Goal: Information Seeking & Learning: Compare options

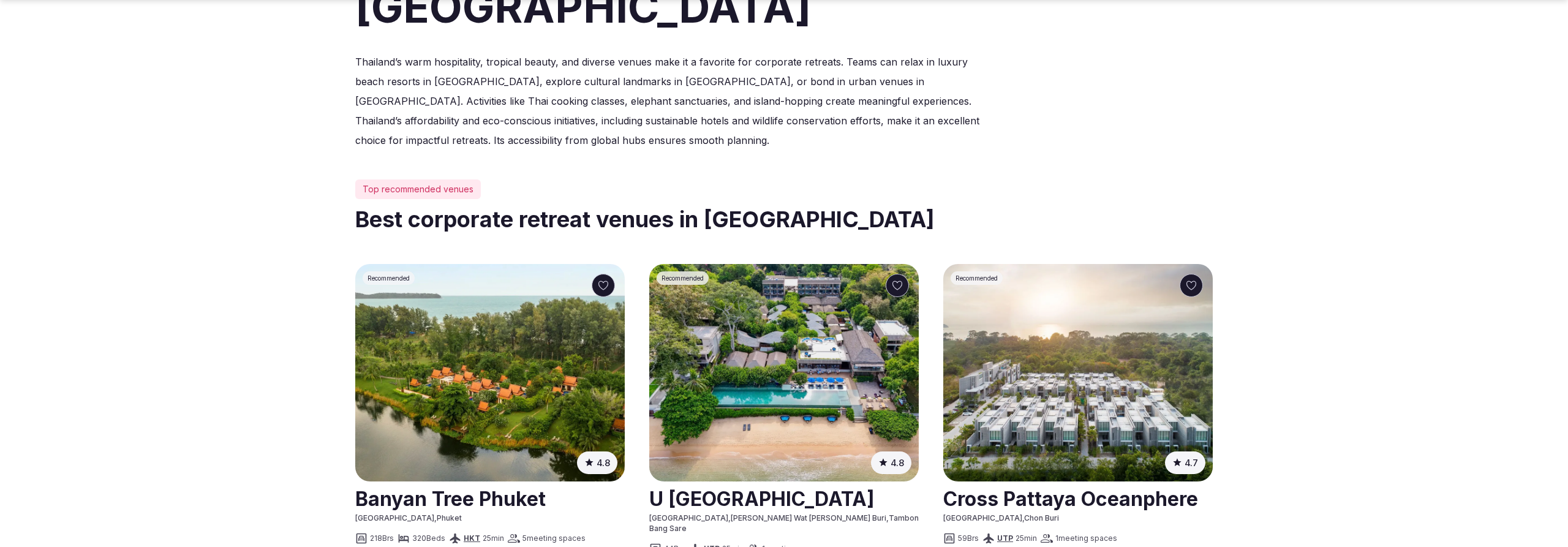
scroll to position [583, 0]
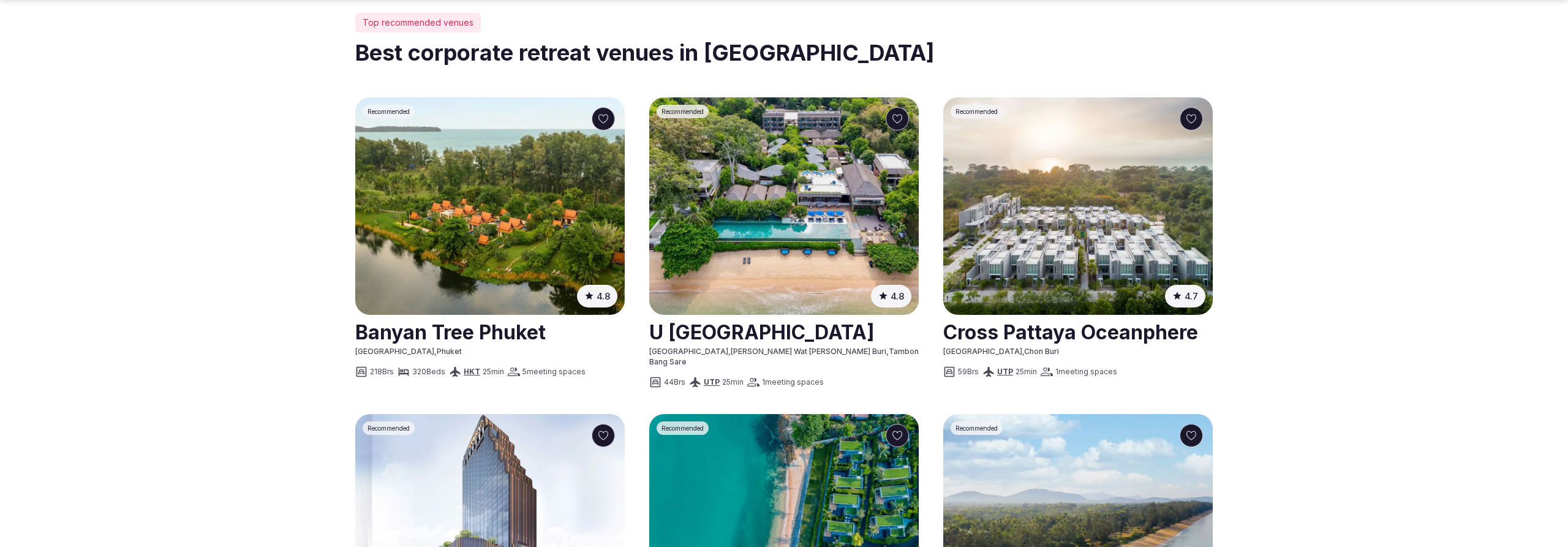
click at [495, 142] on img at bounding box center [490, 207] width 270 height 218
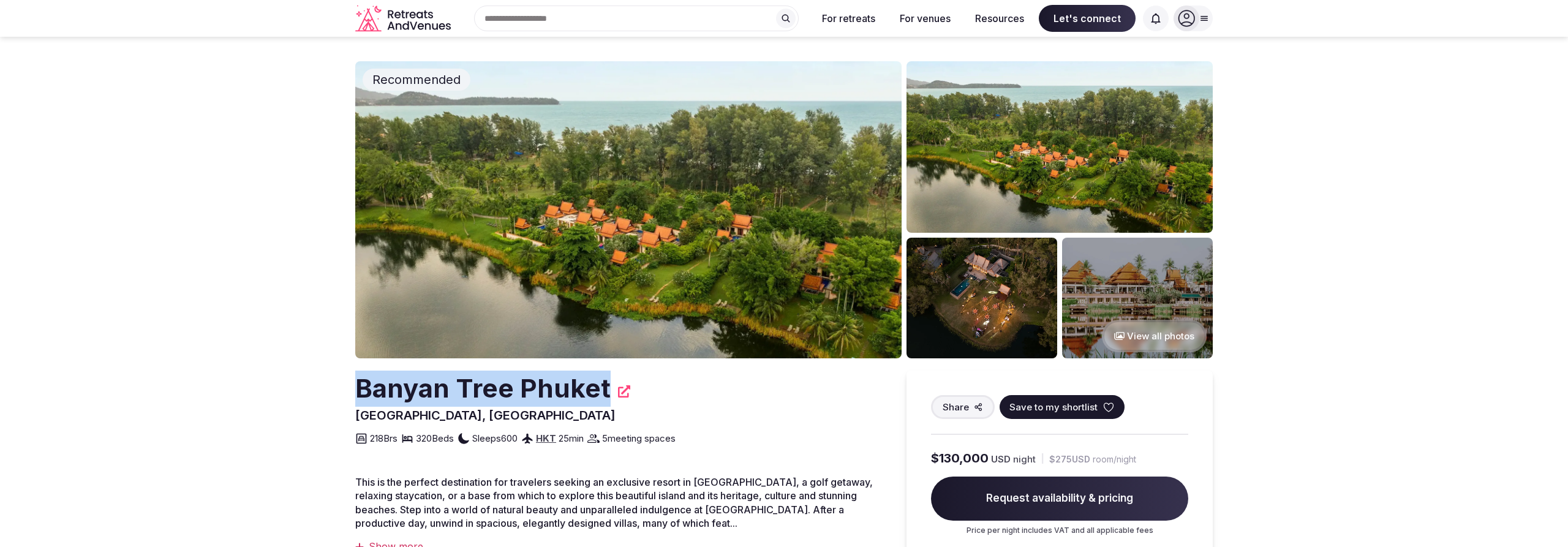
drag, startPoint x: 358, startPoint y: 391, endPoint x: 600, endPoint y: 391, distance: 242.0
click at [600, 391] on h2 "Banyan Tree Phuket" at bounding box center [483, 389] width 255 height 36
copy h2 "Banyan Tree Phuket"
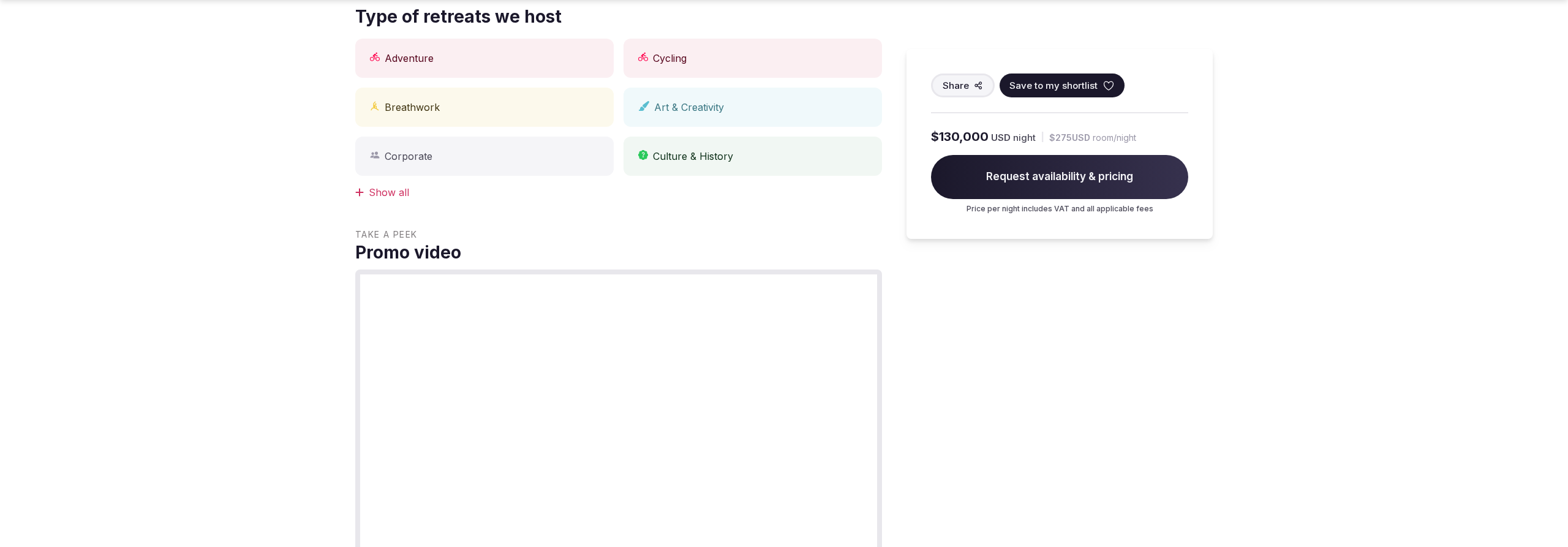
scroll to position [666, 0]
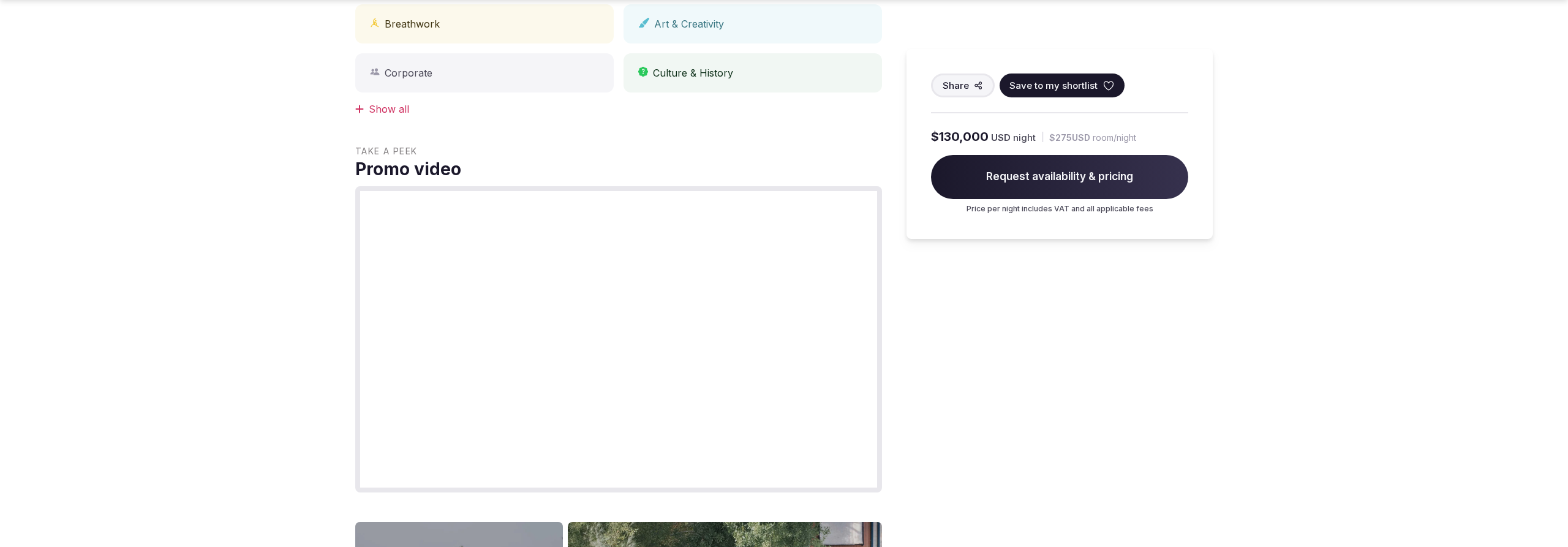
scroll to position [583, 0]
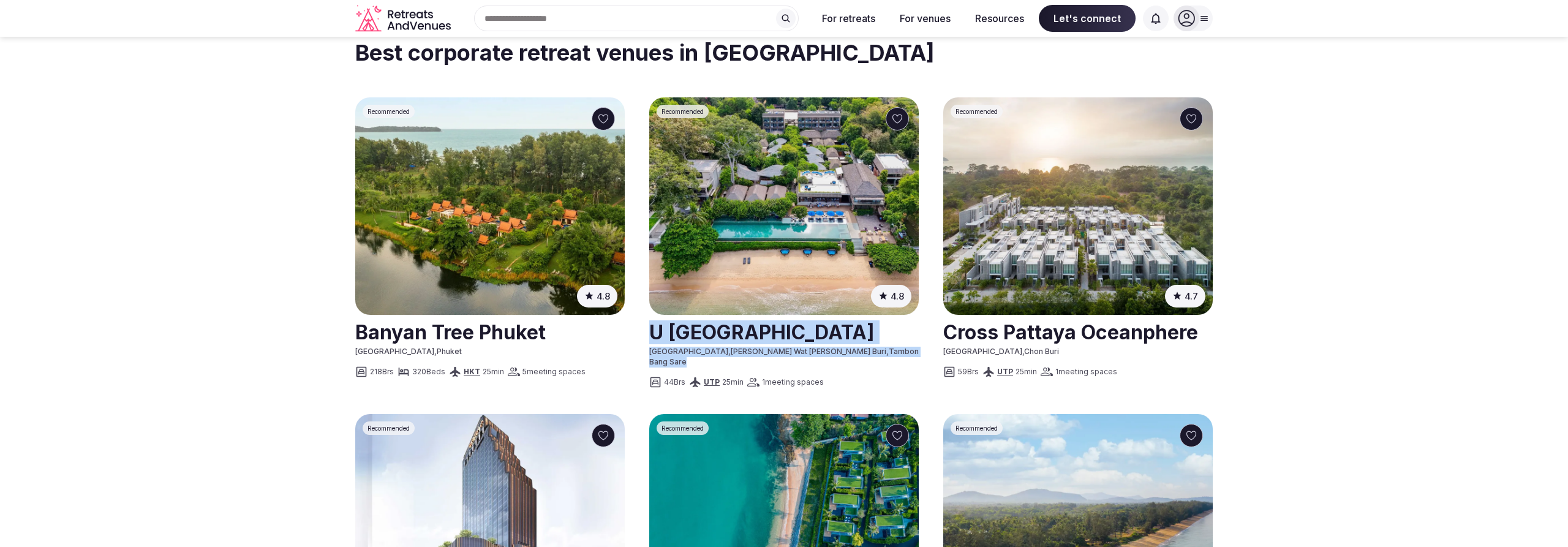
drag, startPoint x: 848, startPoint y: 288, endPoint x: 648, endPoint y: 272, distance: 200.6
copy div "U [GEOGRAPHIC_DATA] [GEOGRAPHIC_DATA] , [PERSON_NAME][GEOGRAPHIC_DATA][PERSON_N…"
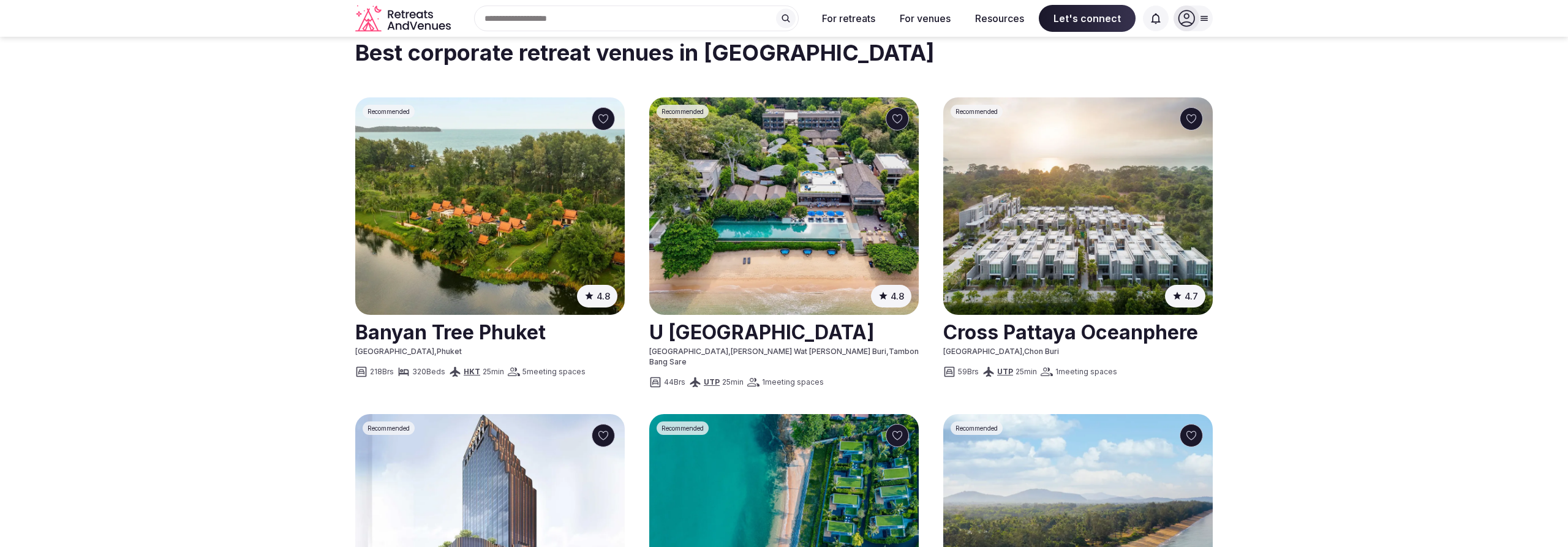
drag, startPoint x: 1221, startPoint y: 269, endPoint x: 955, endPoint y: 266, distance: 266.0
drag, startPoint x: 1015, startPoint y: 295, endPoint x: 938, endPoint y: 259, distance: 85.0
copy div "Cross Pattaya Oceanphere [GEOGRAPHIC_DATA] , Chon Buri"
